Goal: Task Accomplishment & Management: Use online tool/utility

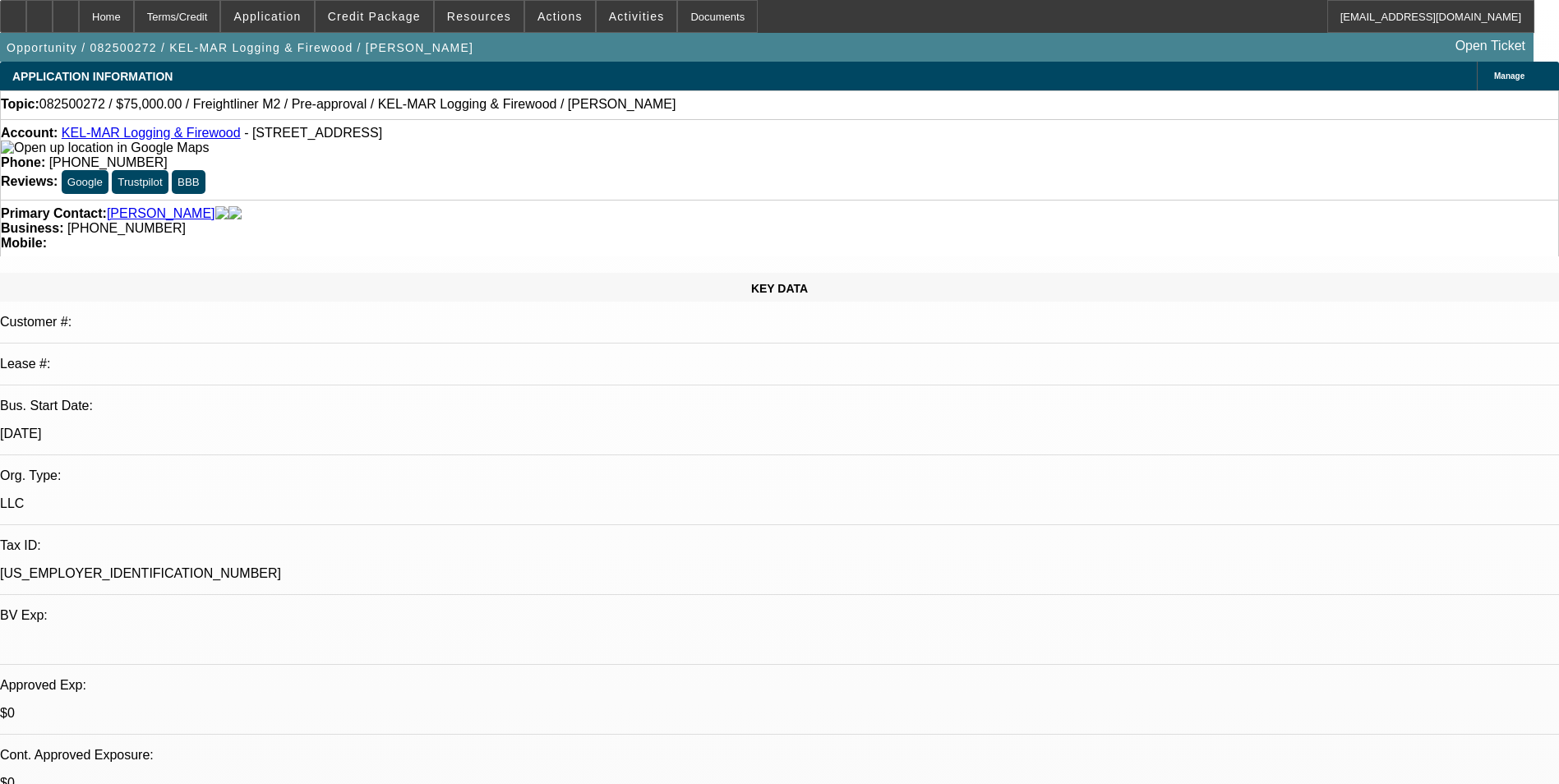
select select "0"
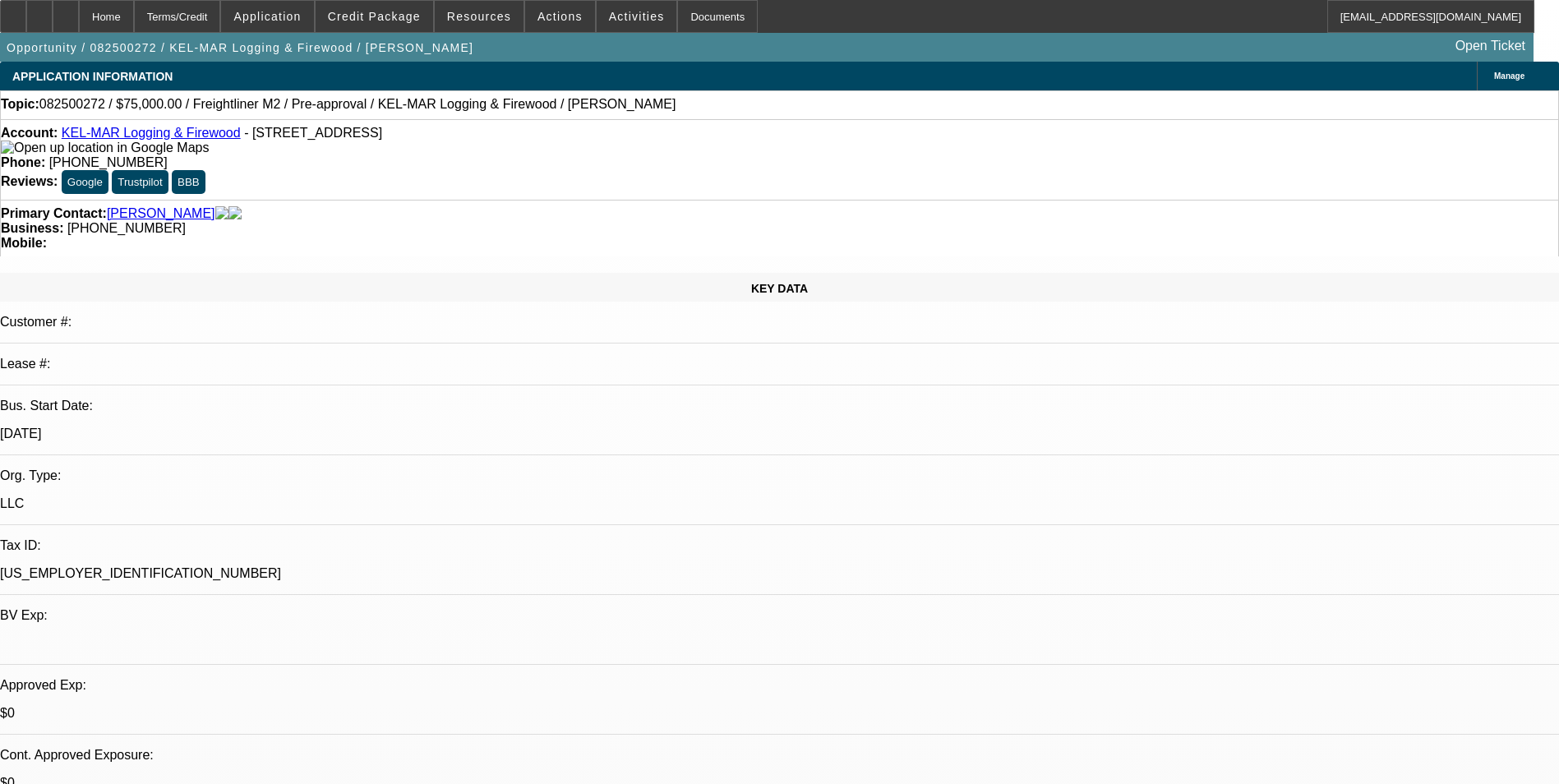
select select "0"
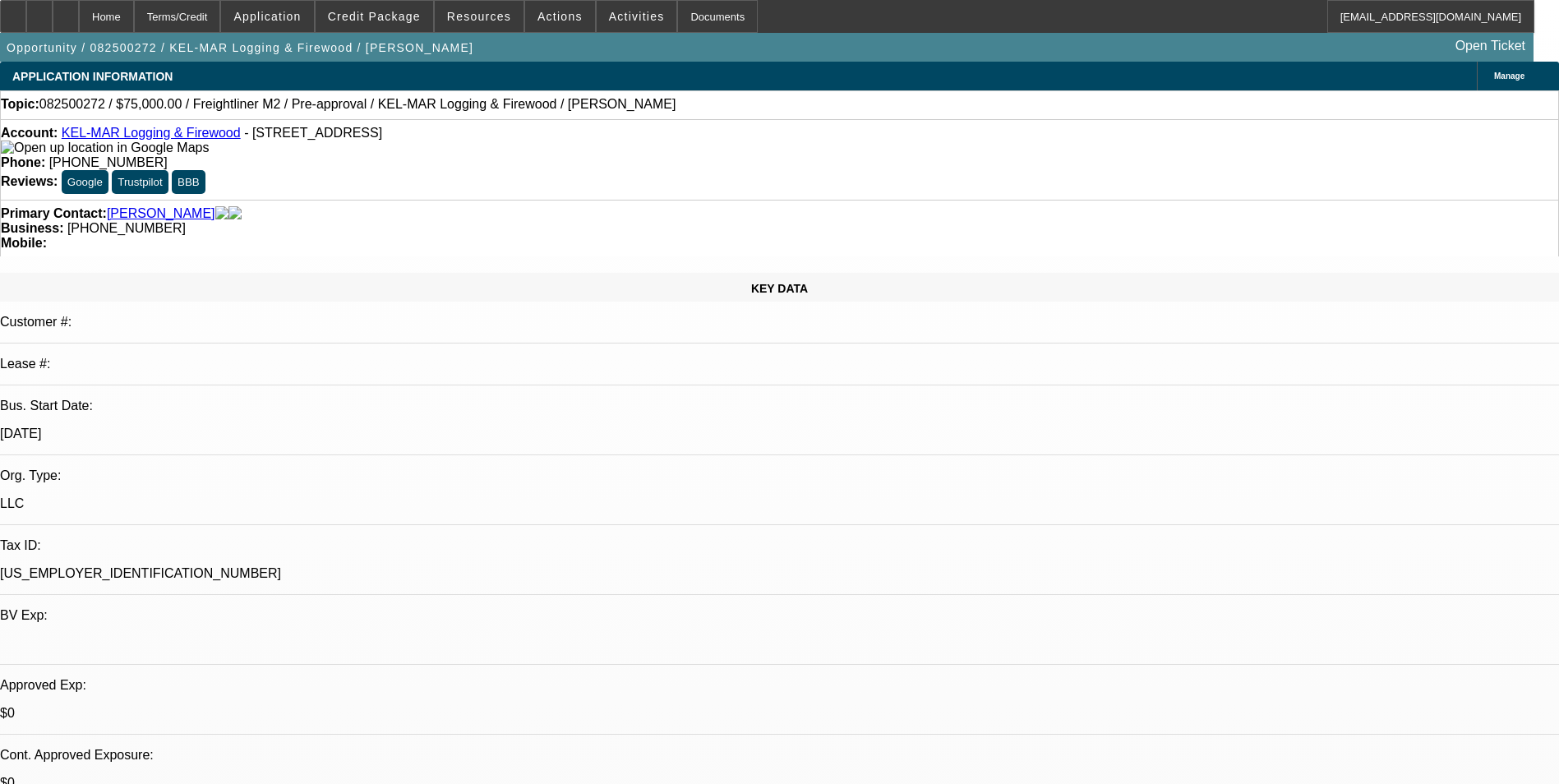
select select "0"
select select "1"
select select "6"
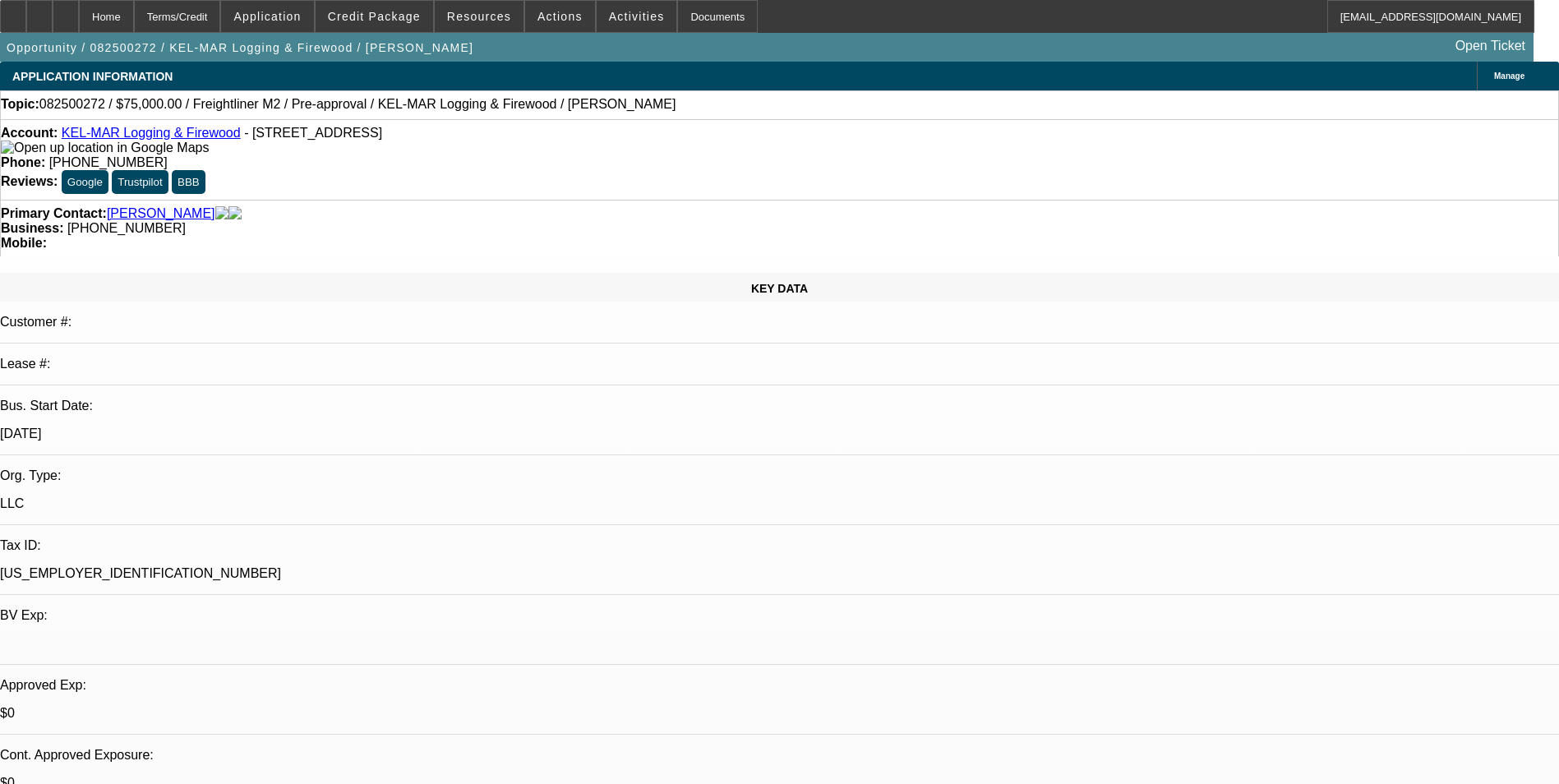
select select "1"
select select "6"
select select "1"
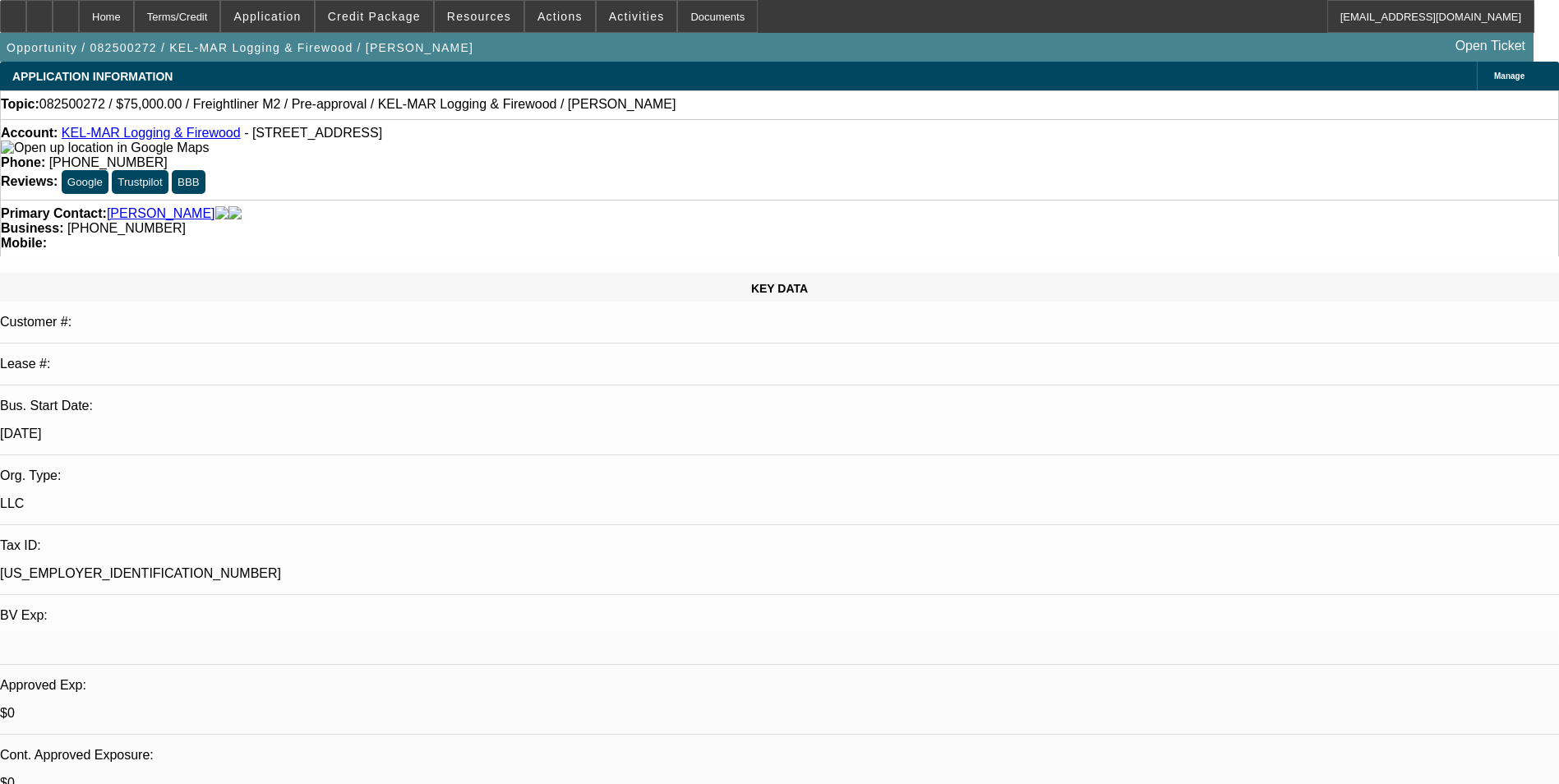
select select "6"
select select "1"
select select "6"
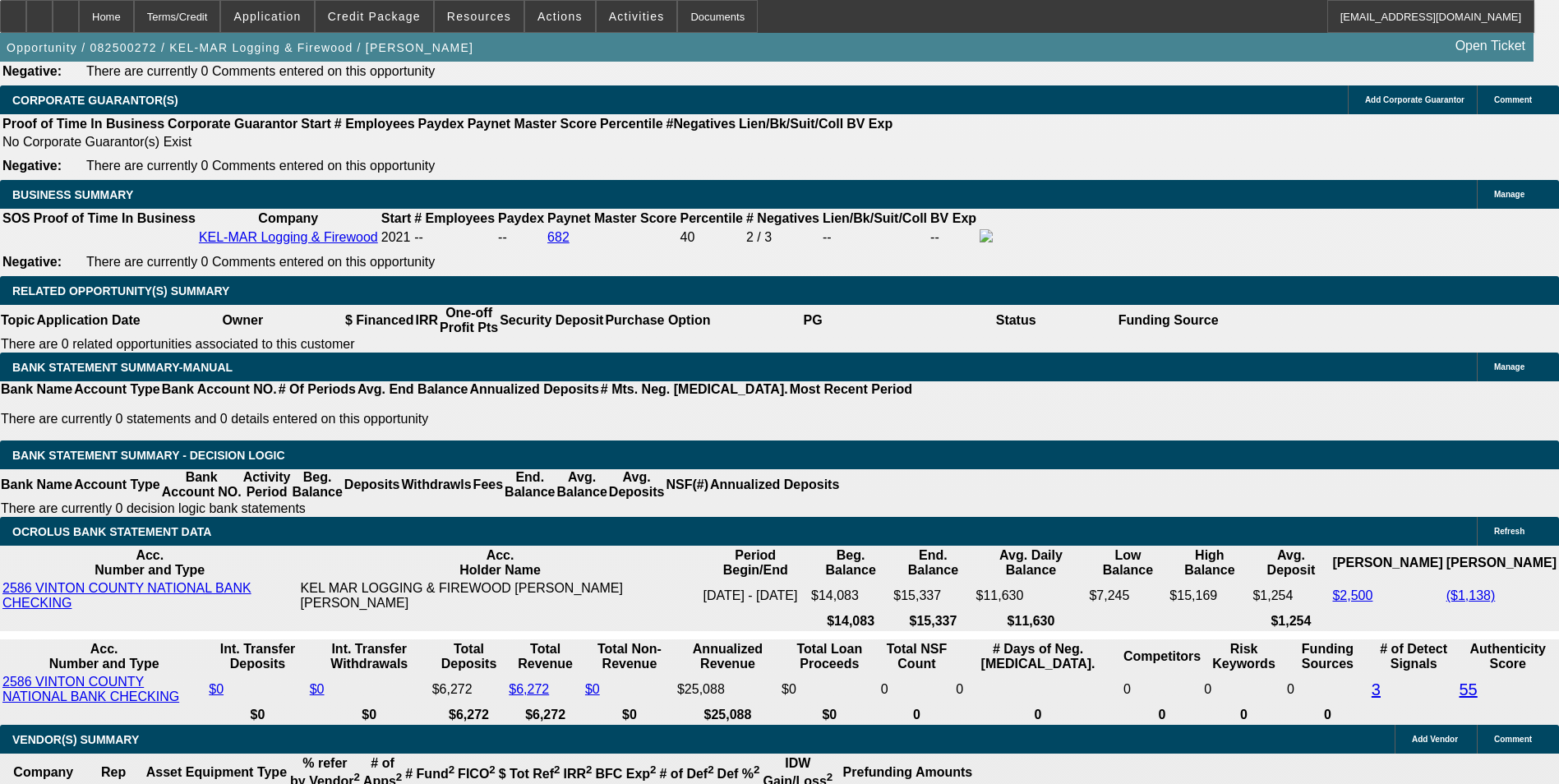
scroll to position [2548, 0]
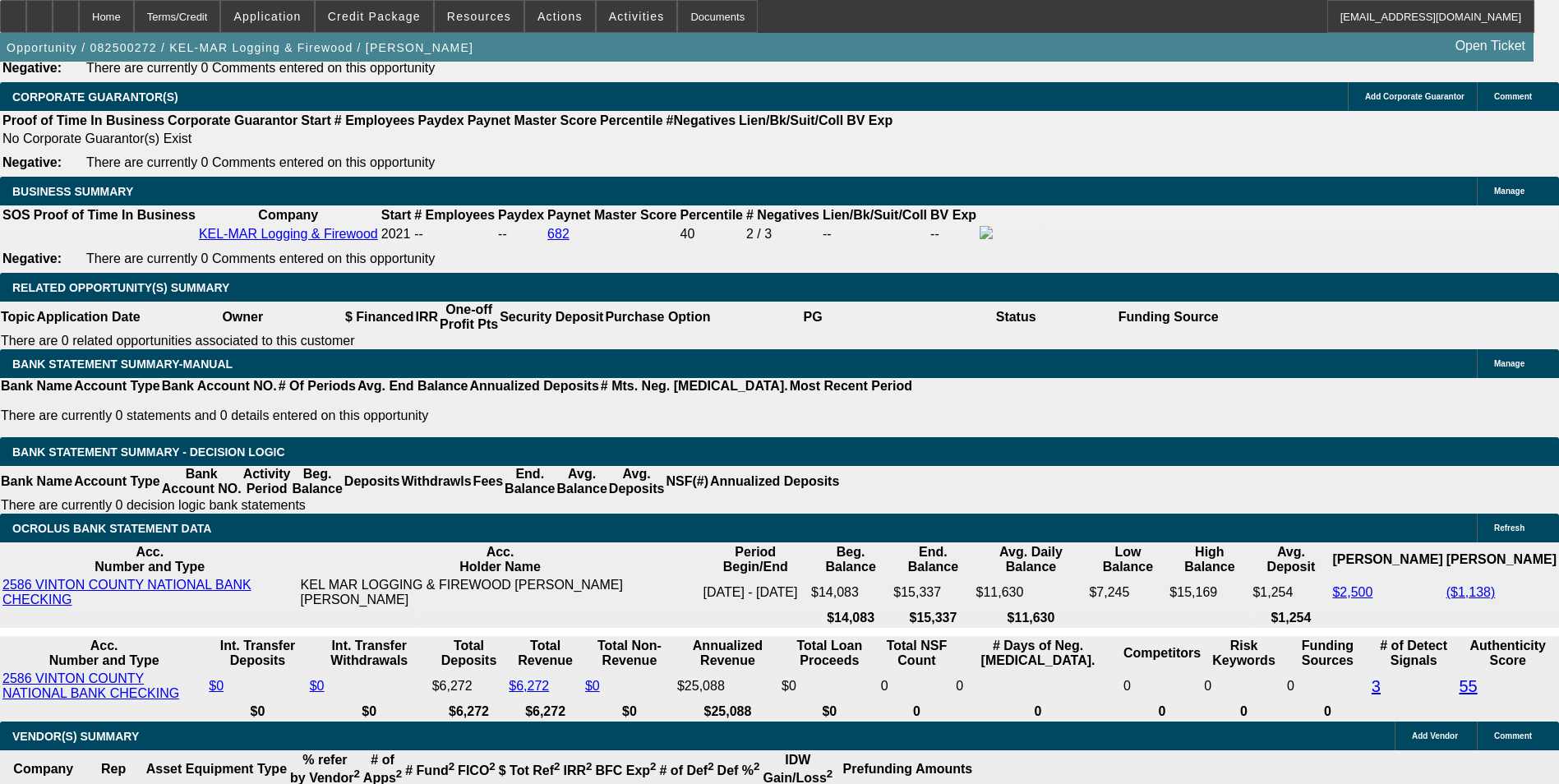
drag, startPoint x: 357, startPoint y: 344, endPoint x: 423, endPoint y: 336, distance: 66.5
type input "UNKNOWN"
type input "14"
type input "$1,745.12"
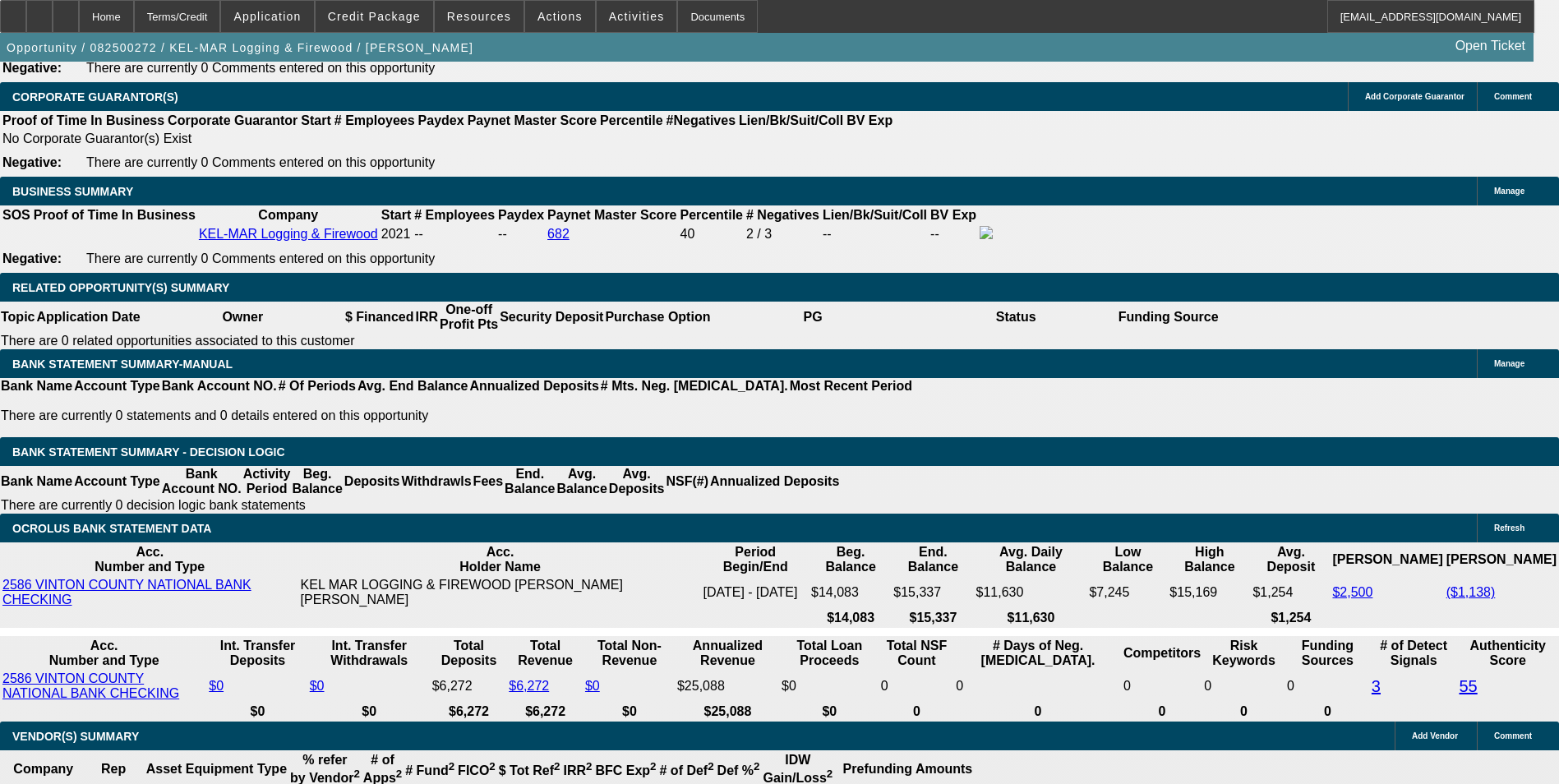
type input "14"
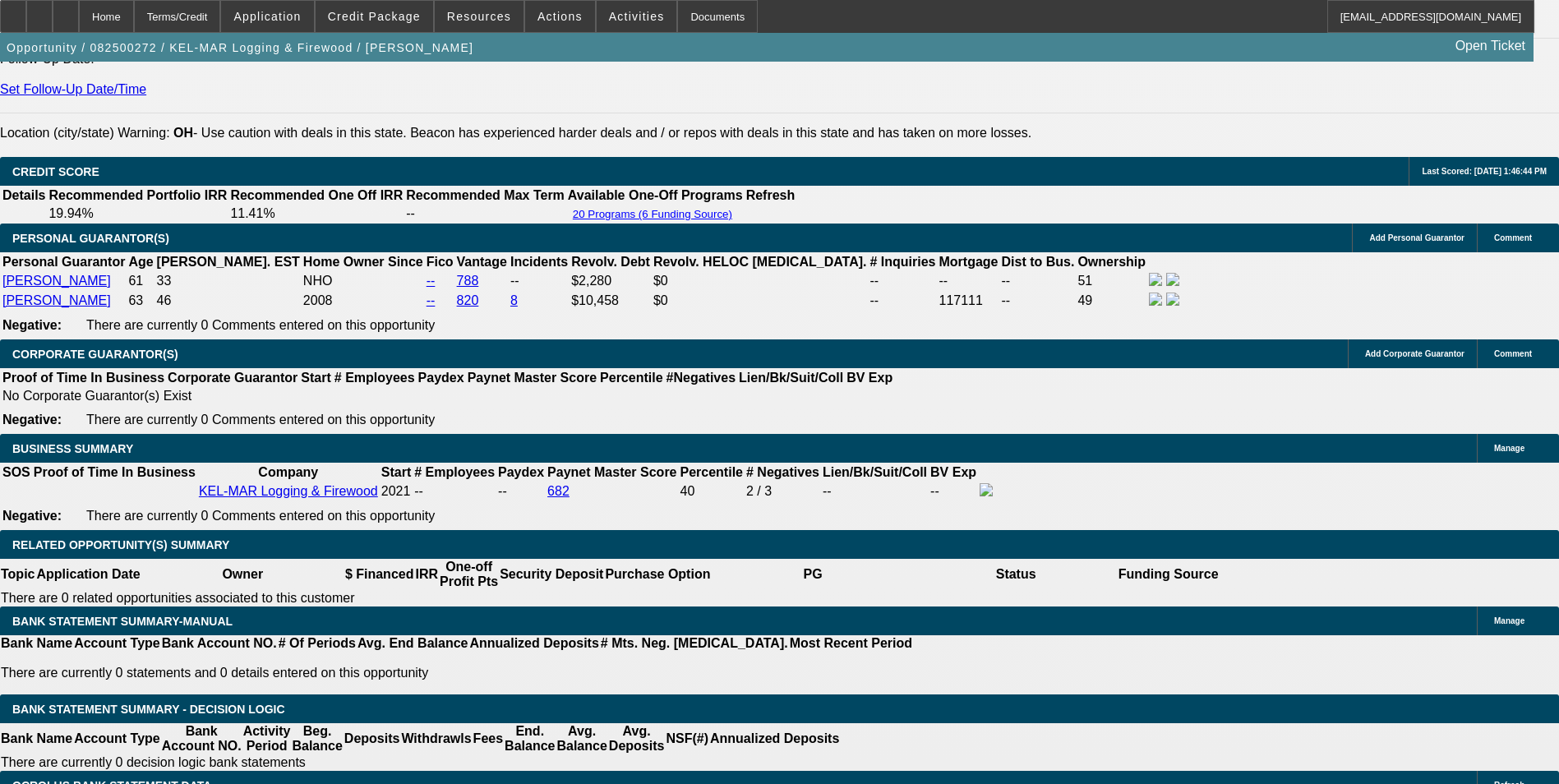
scroll to position [2137, 0]
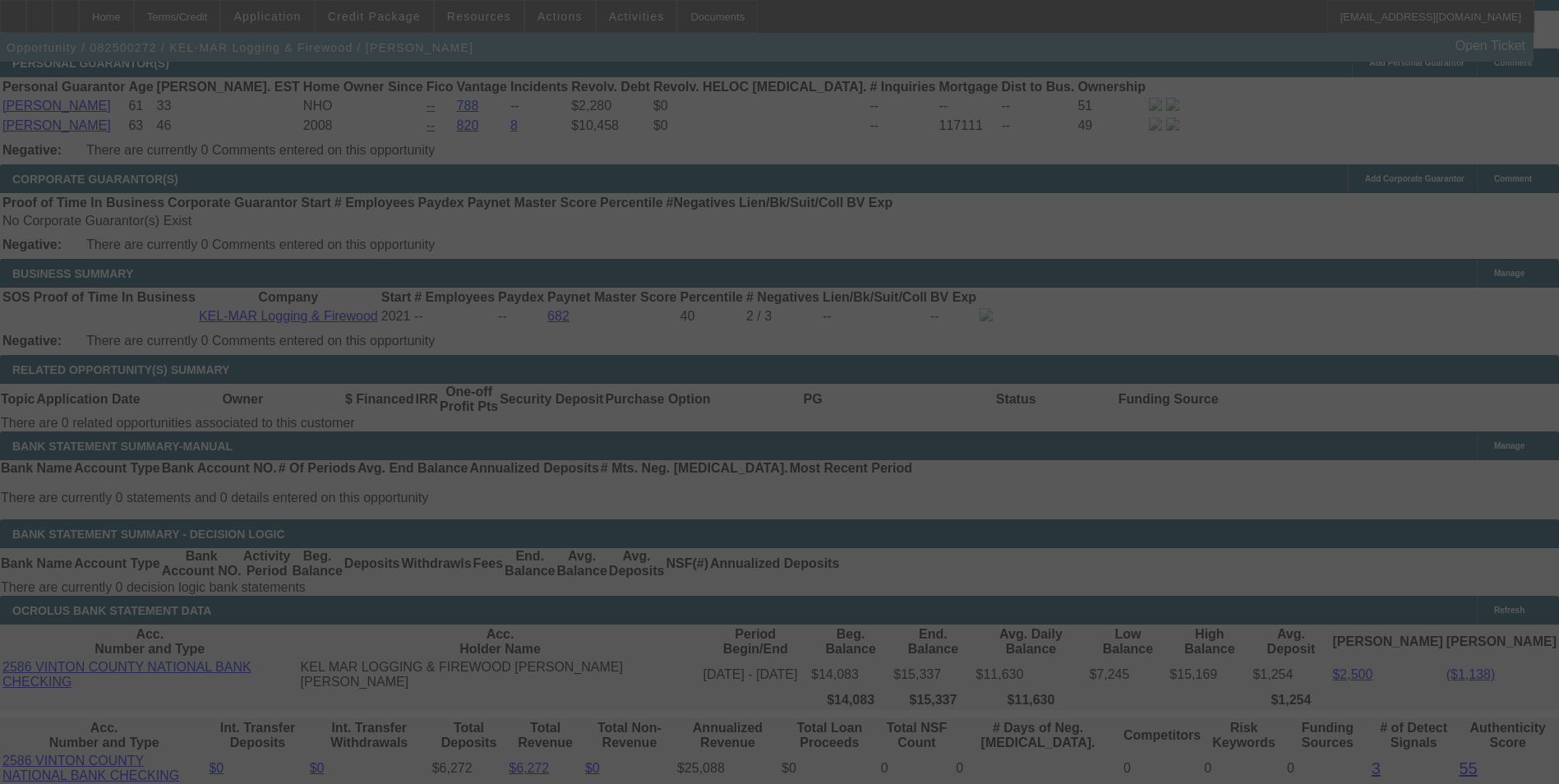
scroll to position [2447, 0]
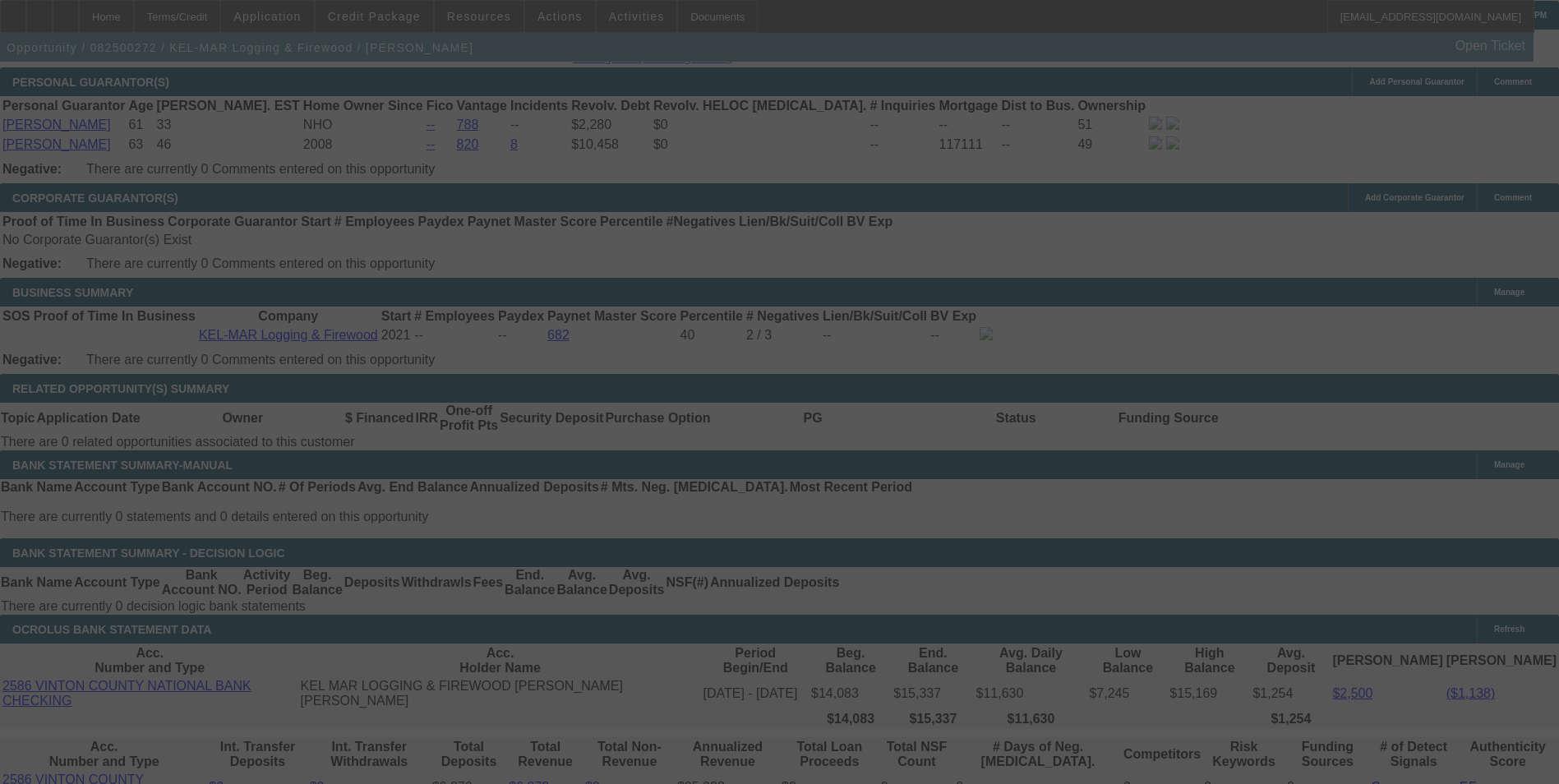
select select "0"
select select "6"
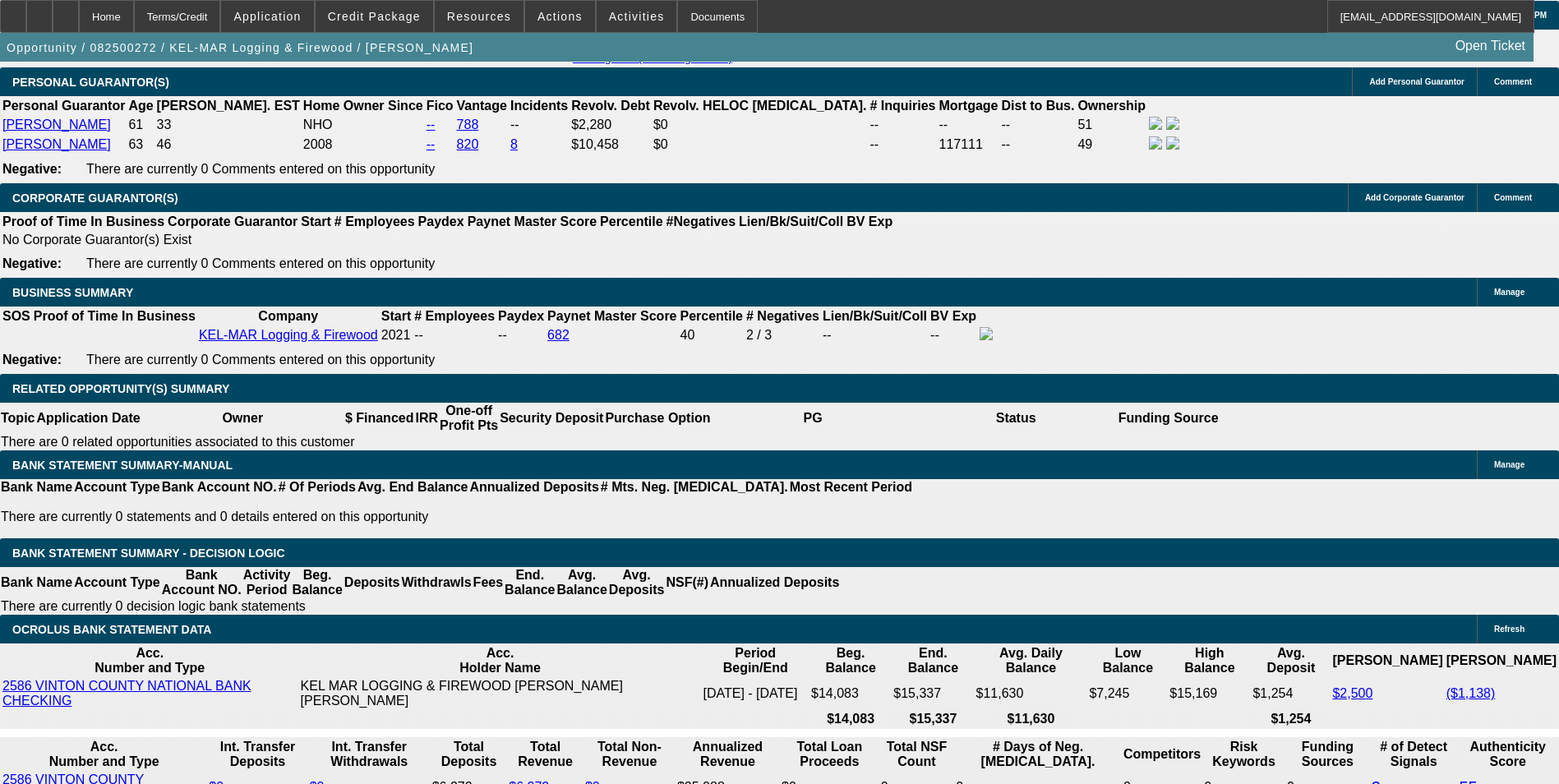
drag, startPoint x: 357, startPoint y: 449, endPoint x: 451, endPoint y: 429, distance: 96.1
type input "UNKNOWN"
type input "14"
type input "$1,282.03"
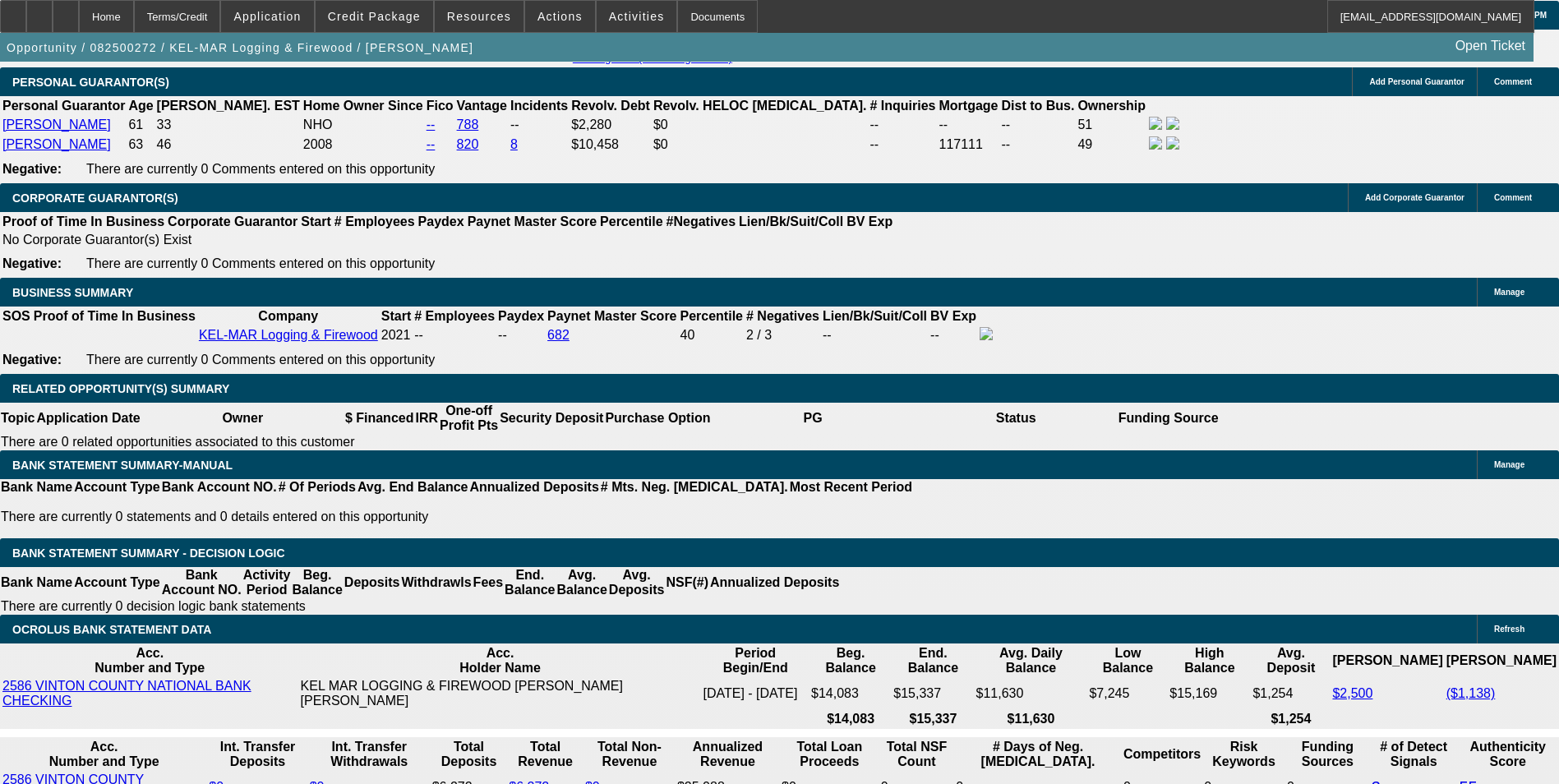
type input "14."
type input "$1,745.12"
type input "14.5"
type input "$1,764.62"
type input "14.5"
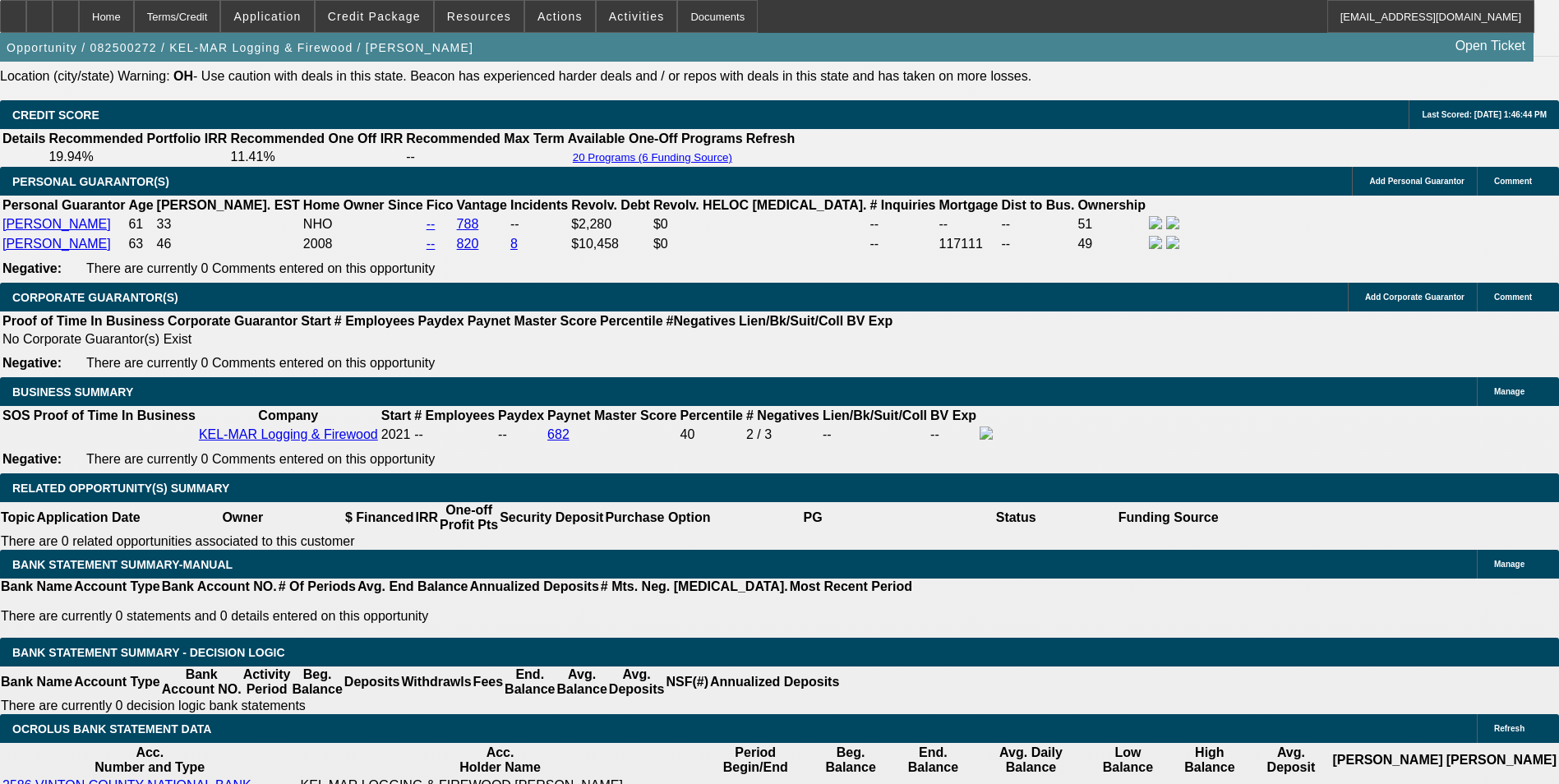
scroll to position [2201, 0]
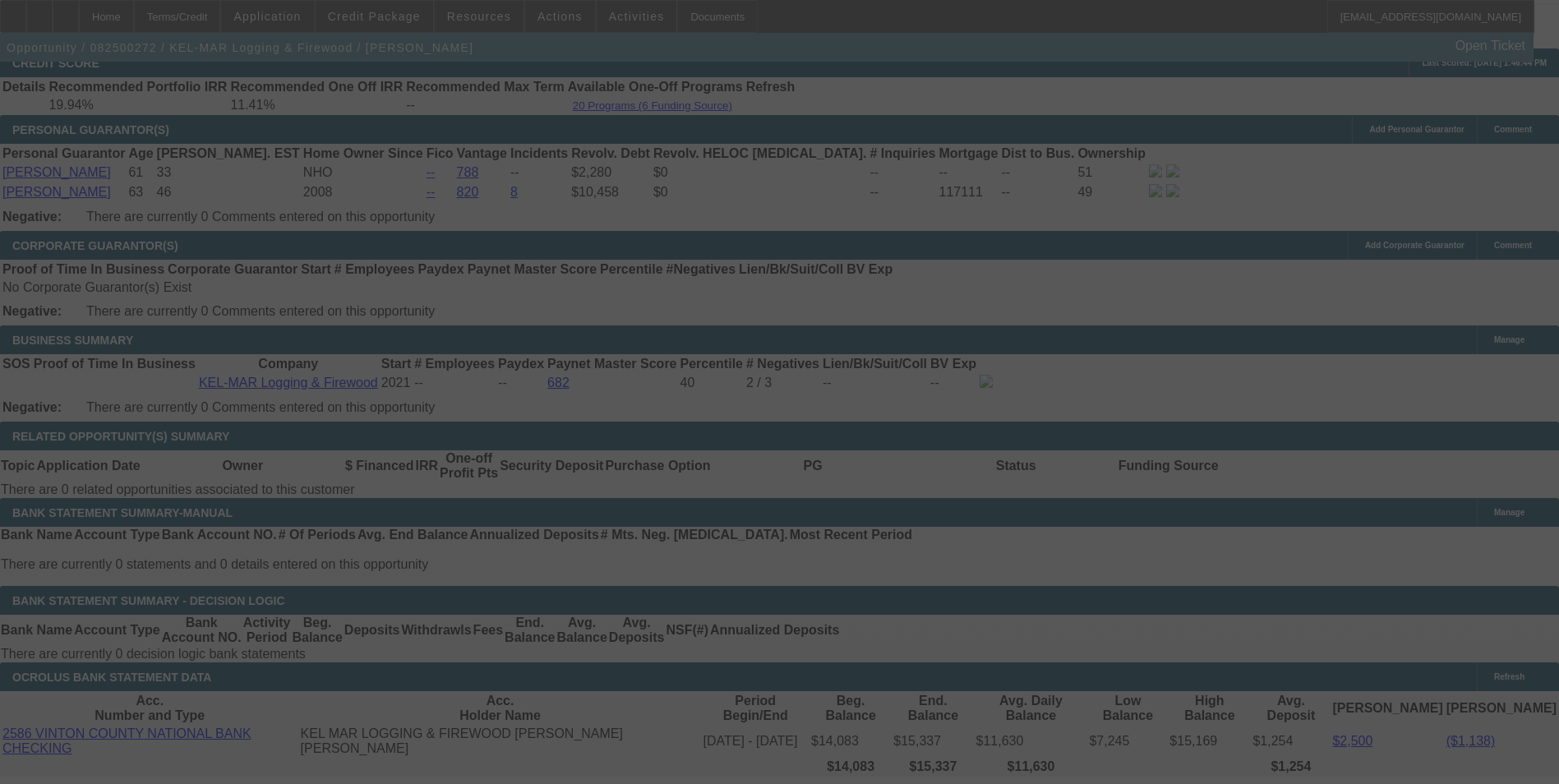
scroll to position [2447, 0]
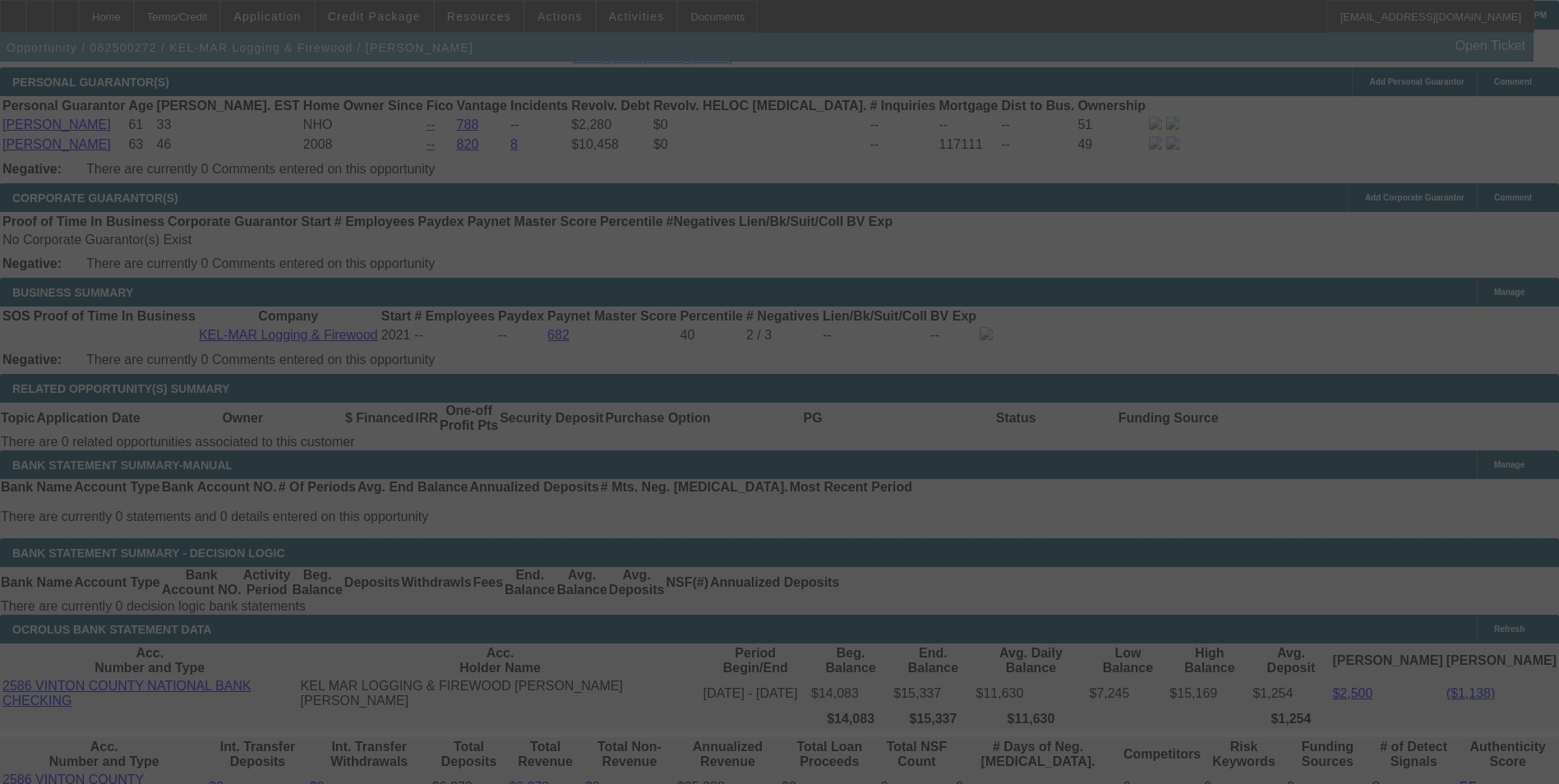
select select "0"
select select "6"
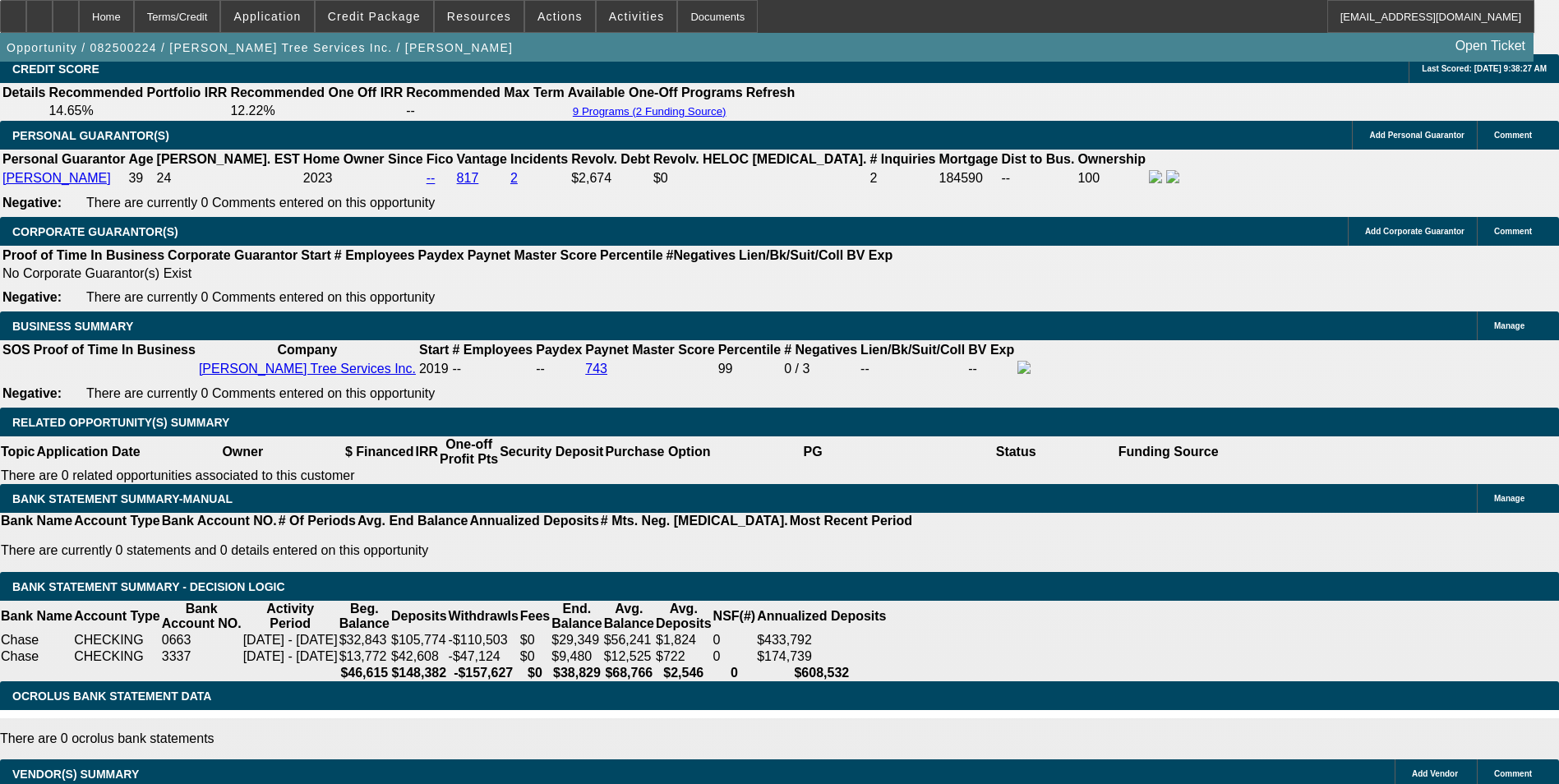
select select "0"
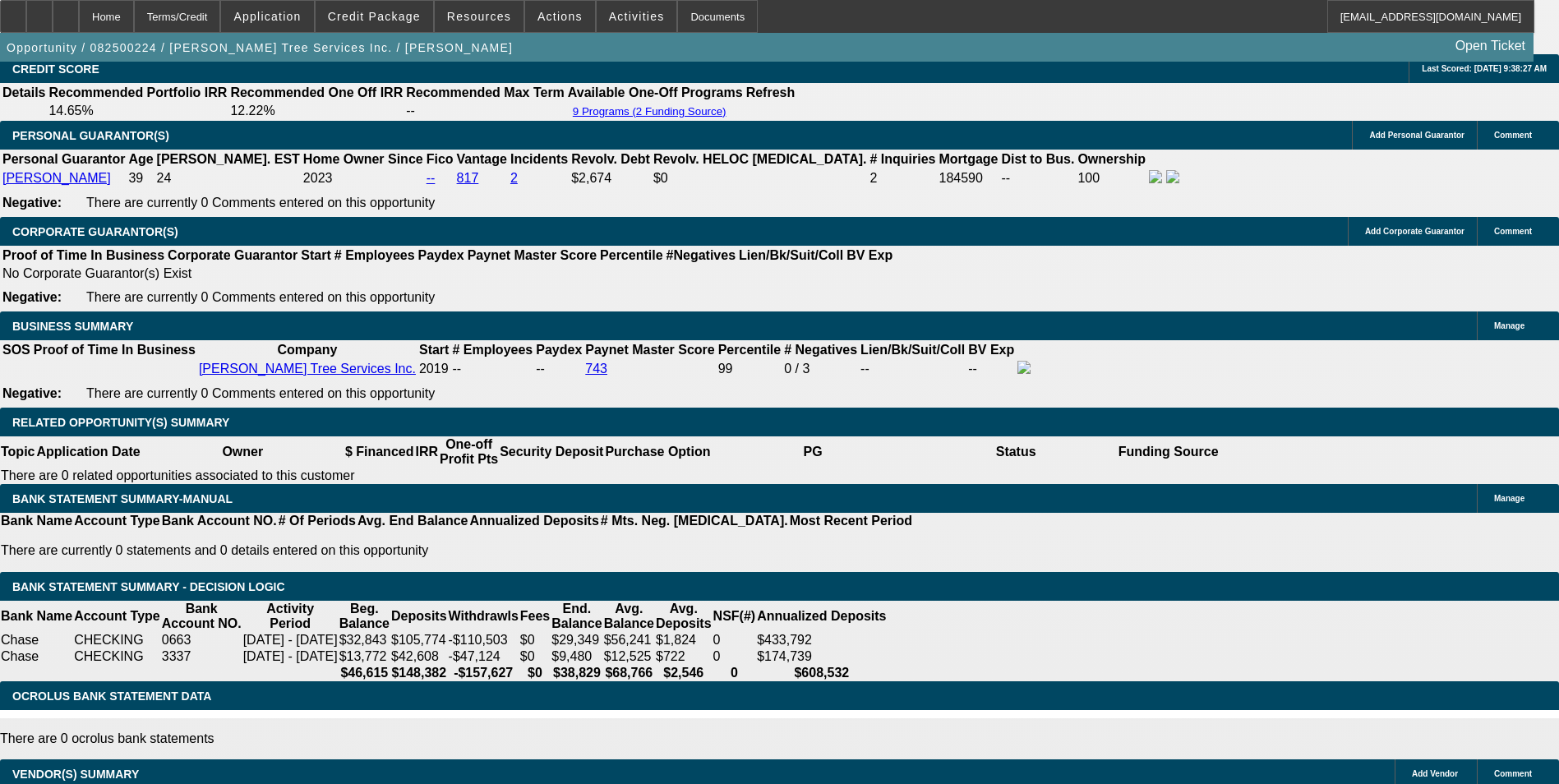
select select "0"
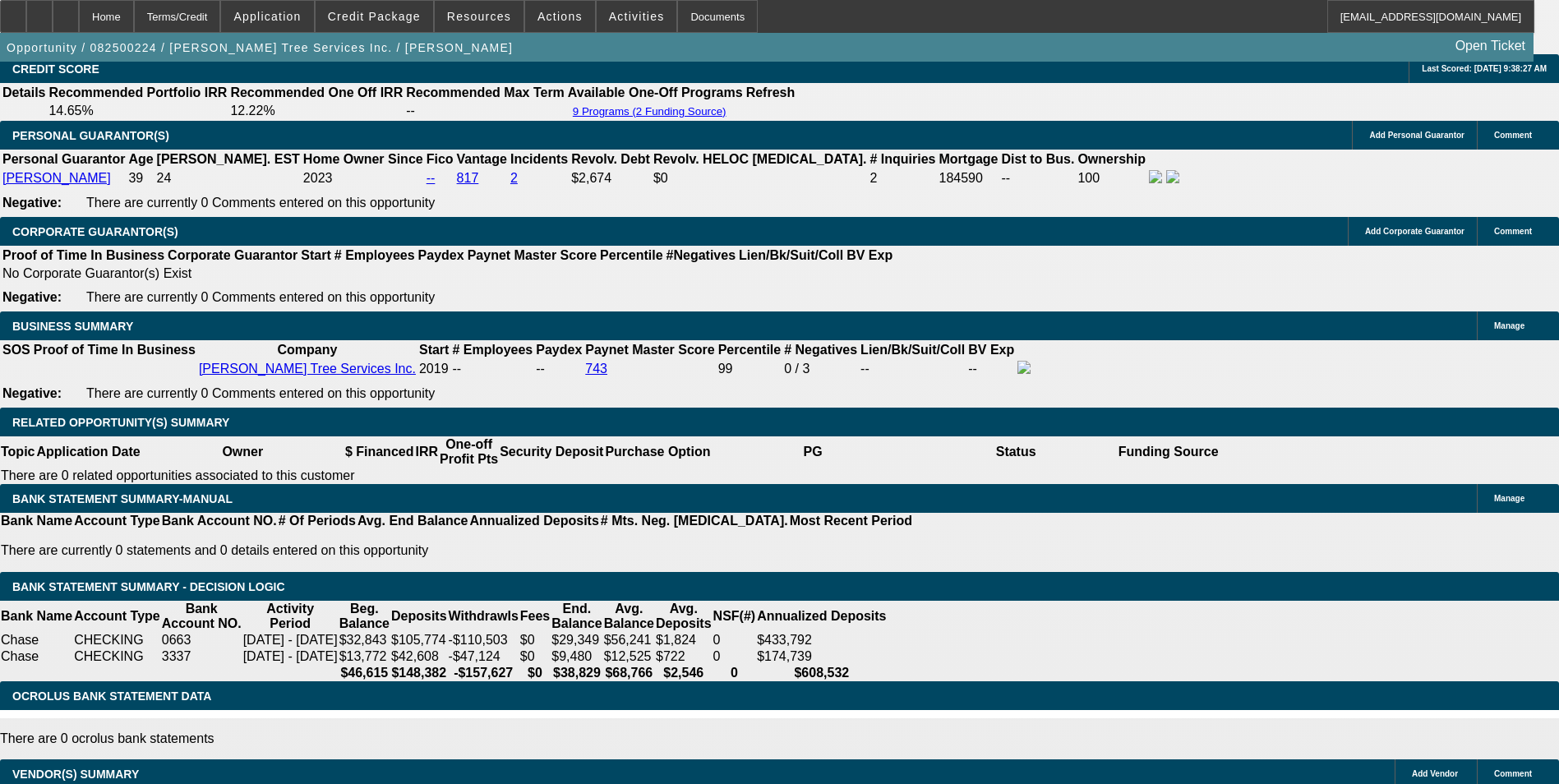
select select "0"
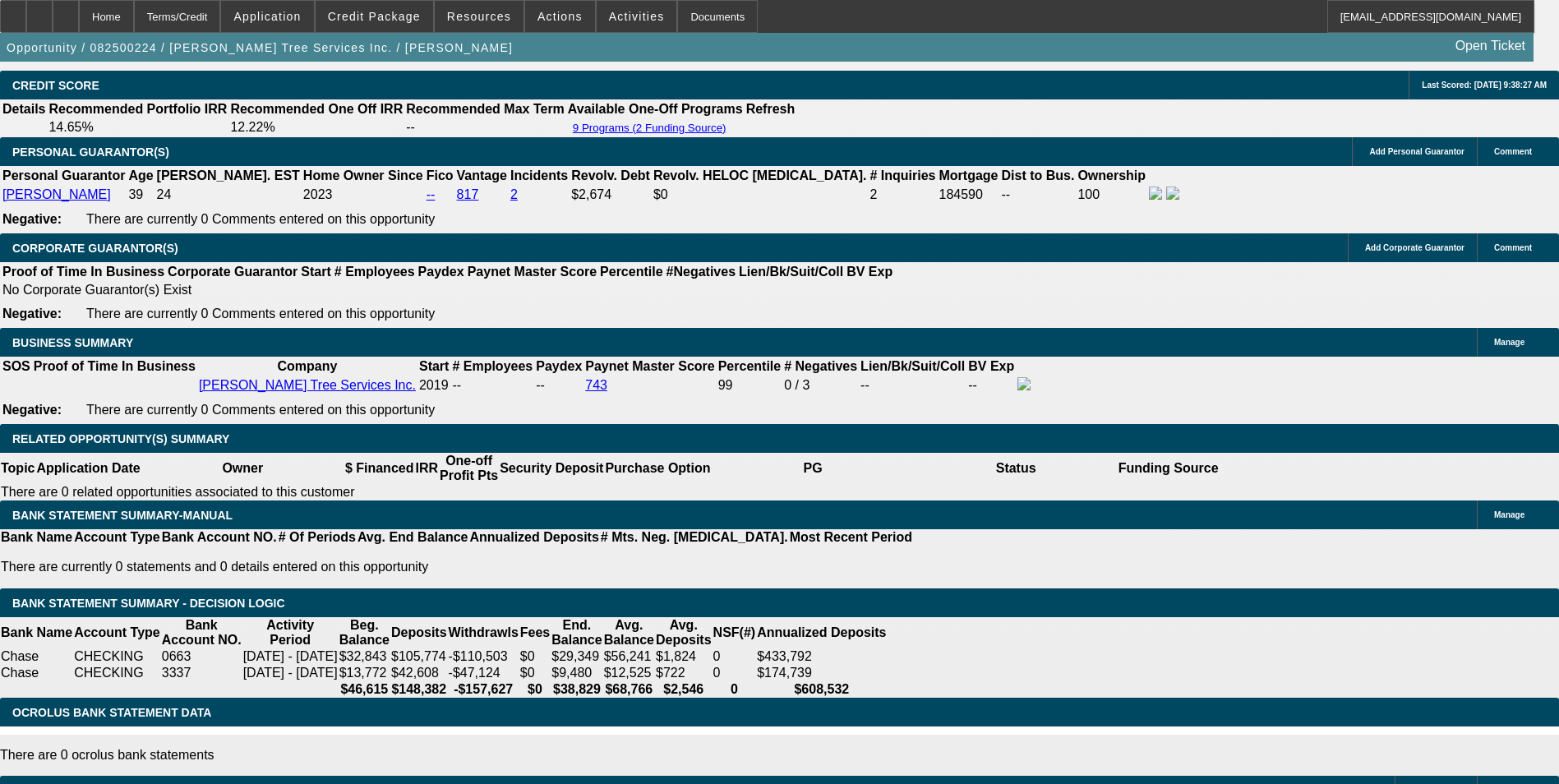
select select "1"
select select "6"
select select "1"
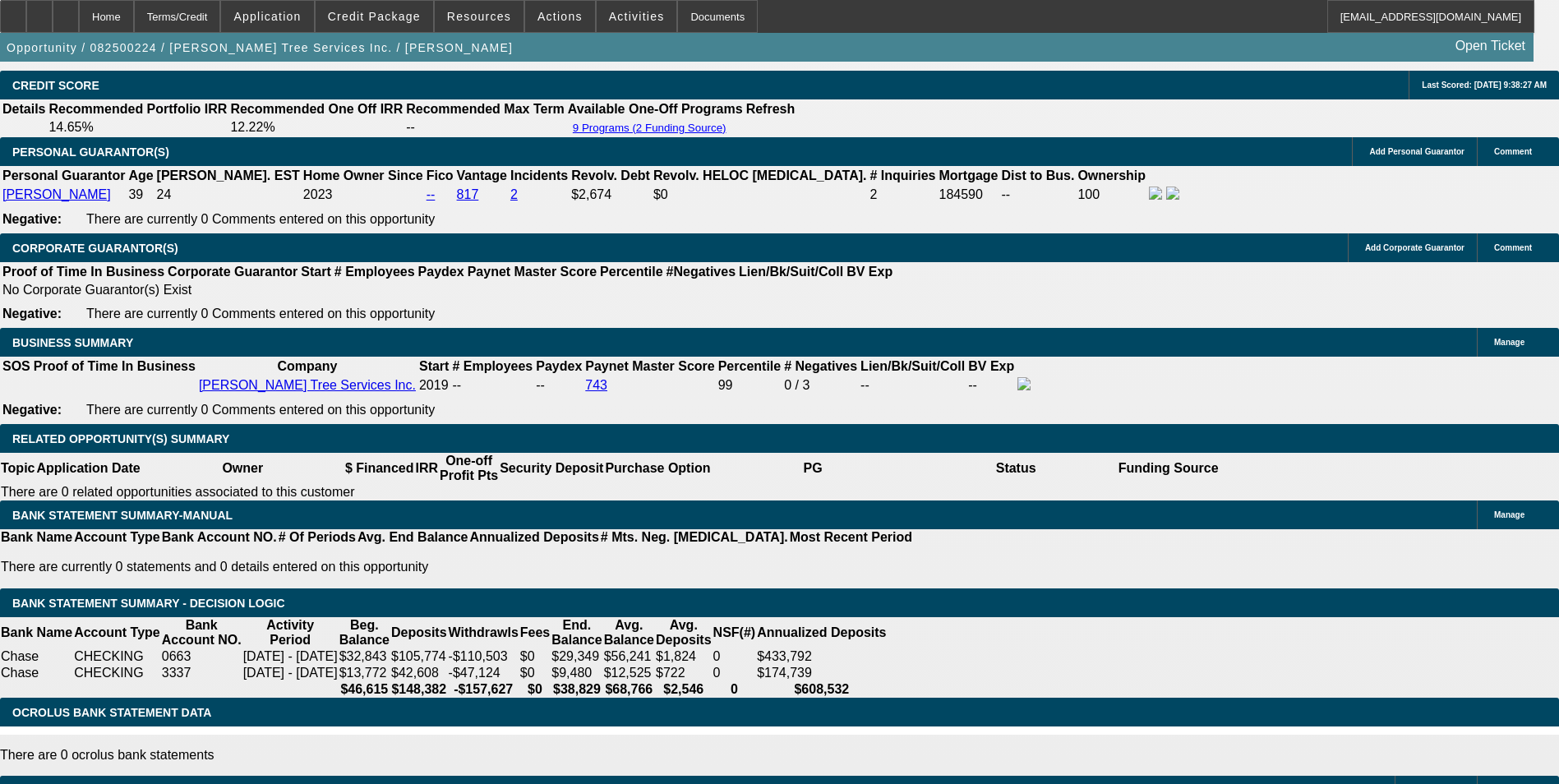
select select "6"
select select "1"
select select "6"
select select "1"
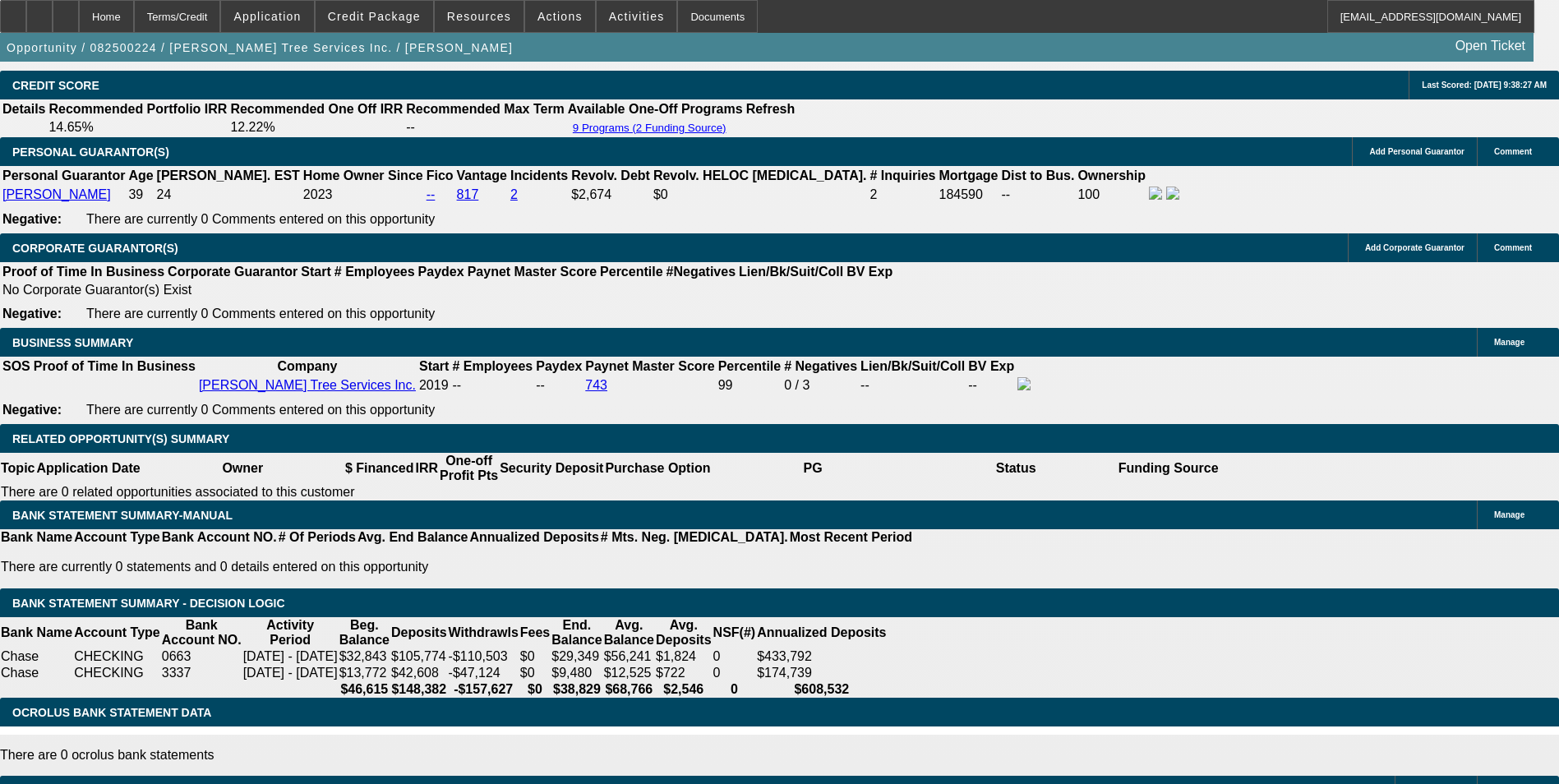
select select "3"
select select "6"
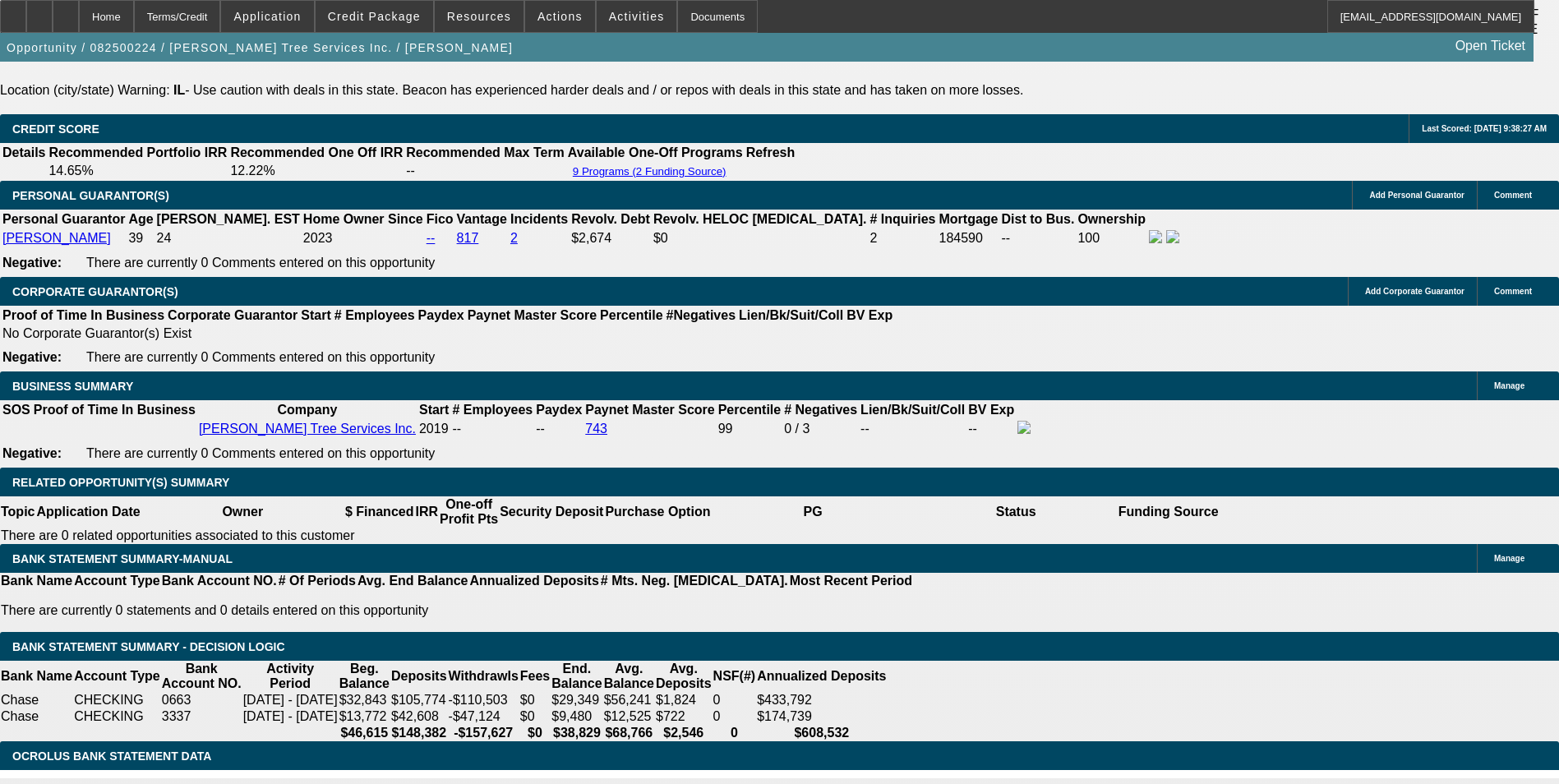
scroll to position [2440, 0]
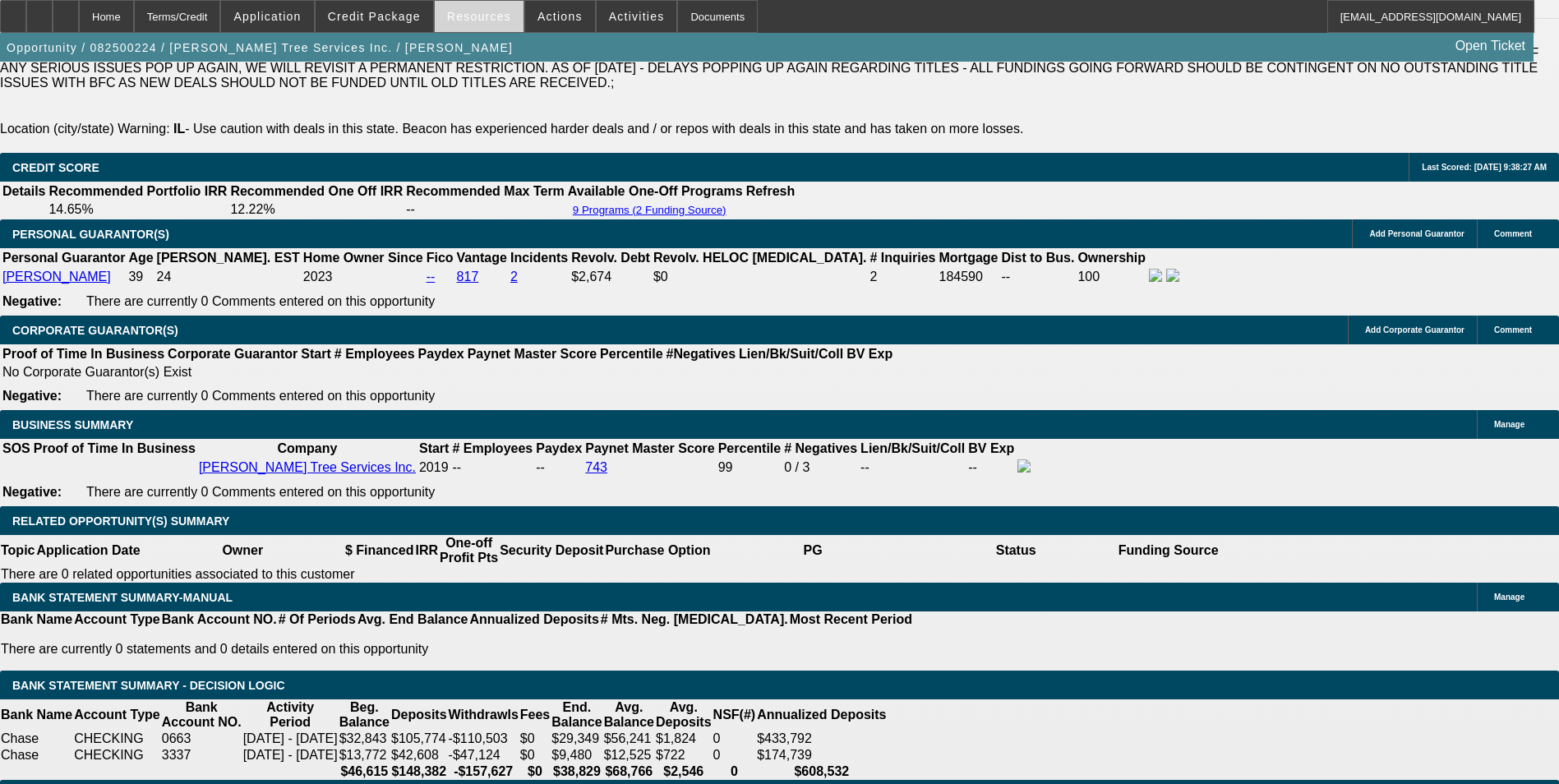
click at [487, 23] on span "Resources" at bounding box center [479, 17] width 64 height 13
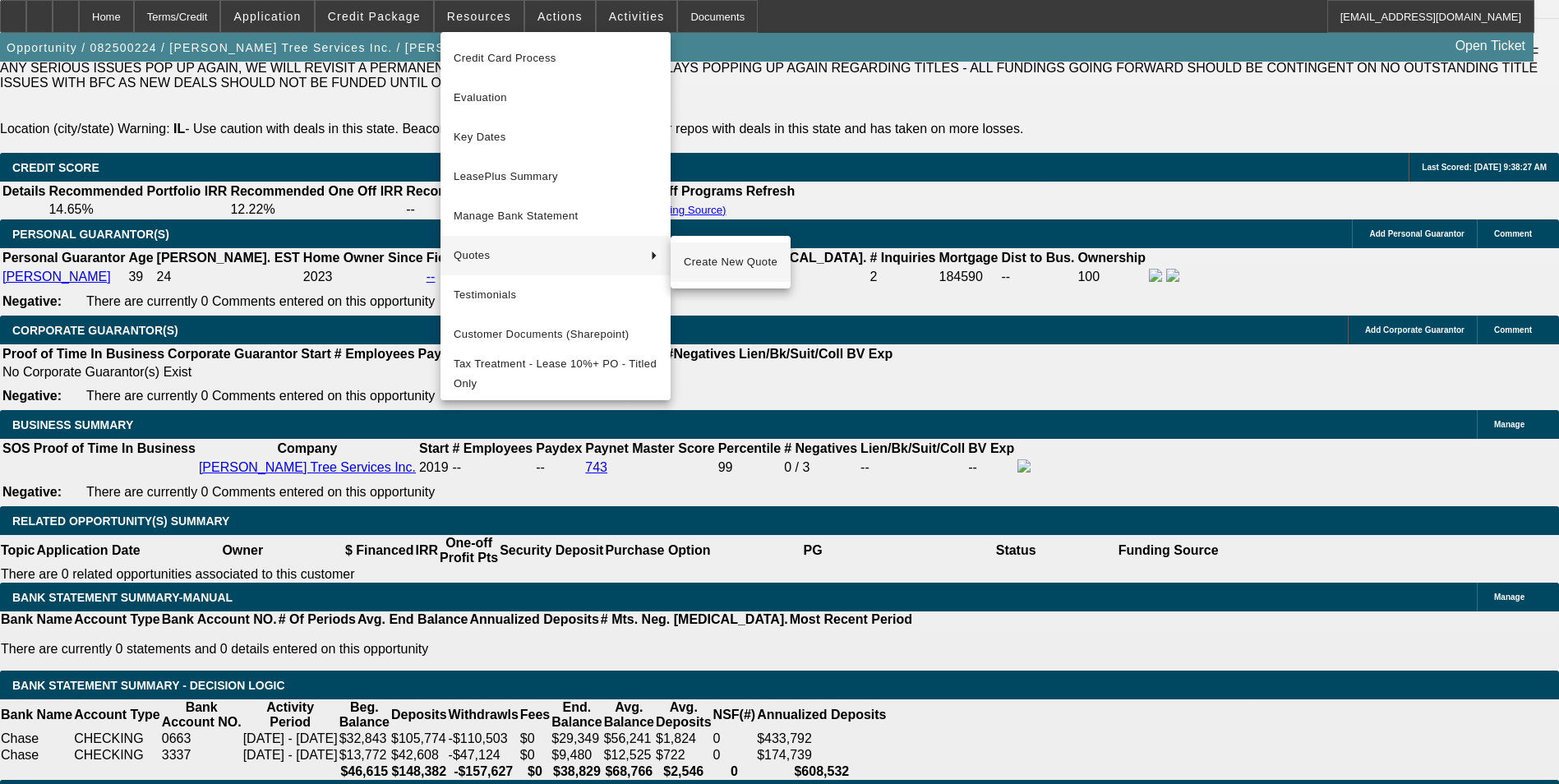
click at [741, 262] on span "Create New Quote" at bounding box center [731, 262] width 94 height 20
